Goal: Task Accomplishment & Management: Use online tool/utility

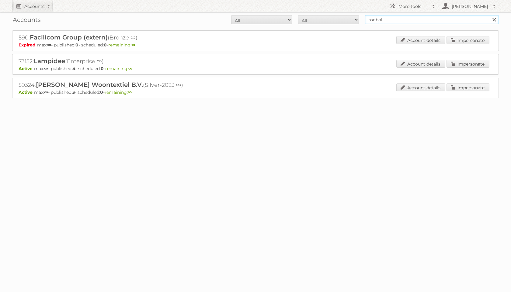
click at [424, 20] on input "roobol" at bounding box center [432, 19] width 134 height 9
type input "paradigit"
click at [489, 15] on input "Search" at bounding box center [493, 19] width 9 height 9
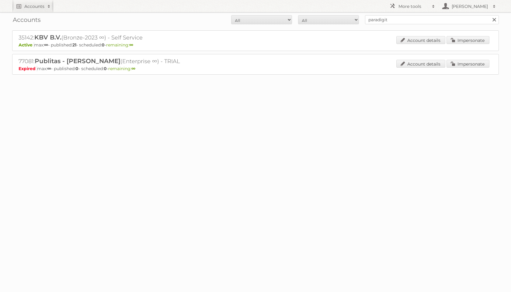
click at [457, 33] on div "35142: KBV B.V. (Bronze-2023 ∞) - Self Service Active max: ∞ - published: 21 - …" at bounding box center [255, 40] width 486 height 21
click at [458, 44] on div "Account details Impersonate" at bounding box center [442, 40] width 93 height 9
click at [455, 42] on link "Impersonate" at bounding box center [467, 40] width 43 height 8
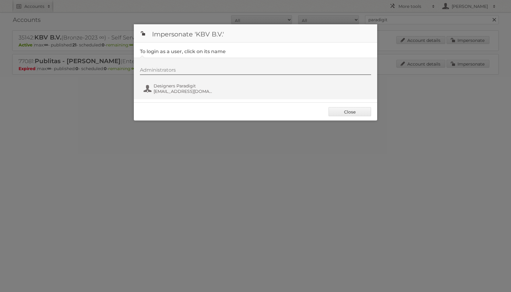
click at [189, 99] on fieldset "To login as a user, click on its name Administrators Designers Paradigit design…" at bounding box center [255, 73] width 243 height 60
click at [188, 94] on button "Designers Paradigit designers@paradigit.nl" at bounding box center [178, 89] width 71 height 12
